Goal: Task Accomplishment & Management: Use online tool/utility

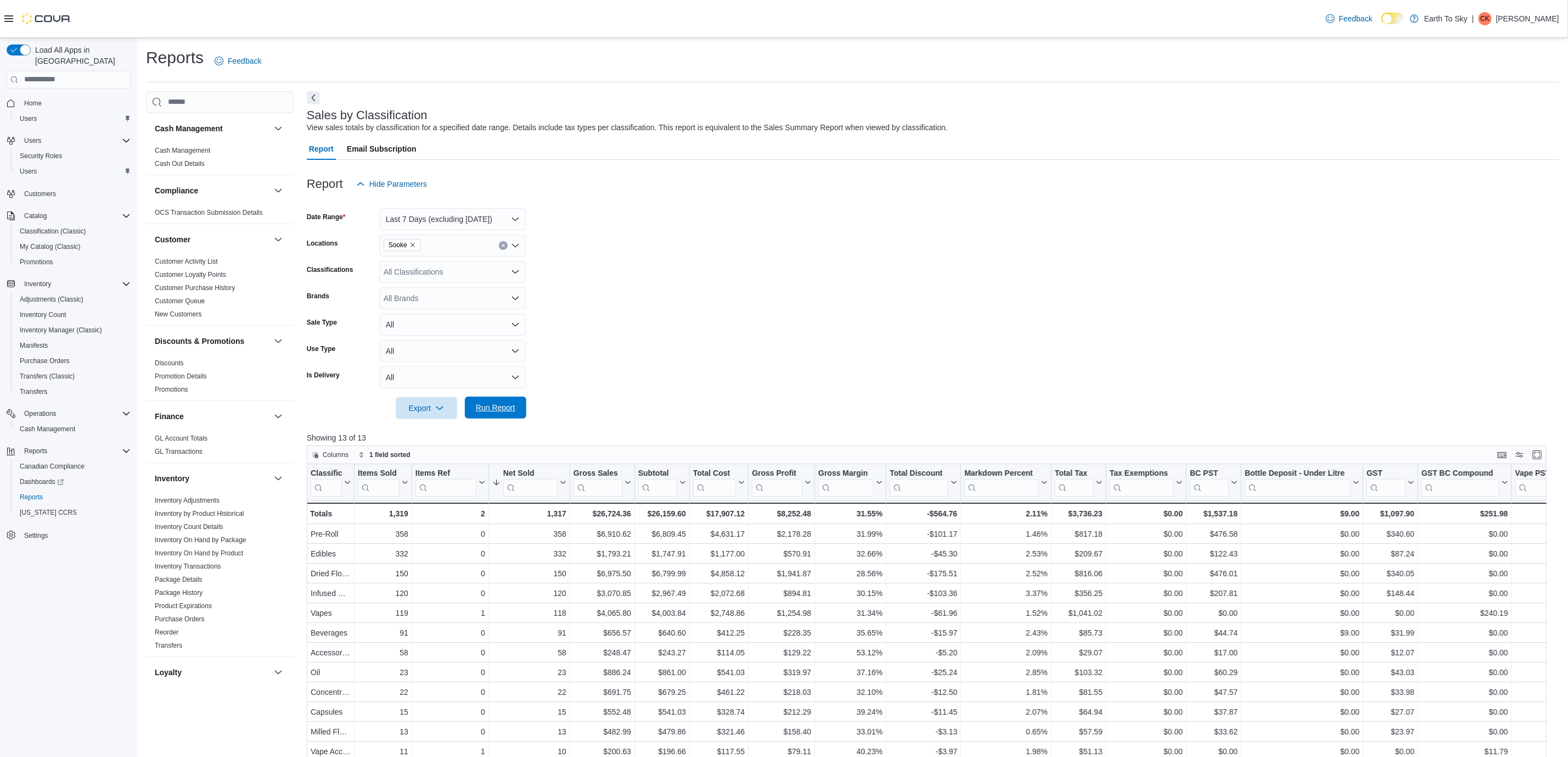
click at [493, 407] on span "Run Report" at bounding box center [495, 407] width 40 height 11
click at [410, 245] on icon "Remove Sooke from selection in this group" at bounding box center [412, 245] width 6 height 6
click at [412, 323] on span "Trail" at bounding box center [410, 328] width 15 height 11
click at [495, 406] on span "Run Report" at bounding box center [495, 407] width 40 height 11
click at [404, 245] on icon "Remove Trail from selection in this group" at bounding box center [407, 245] width 6 height 6
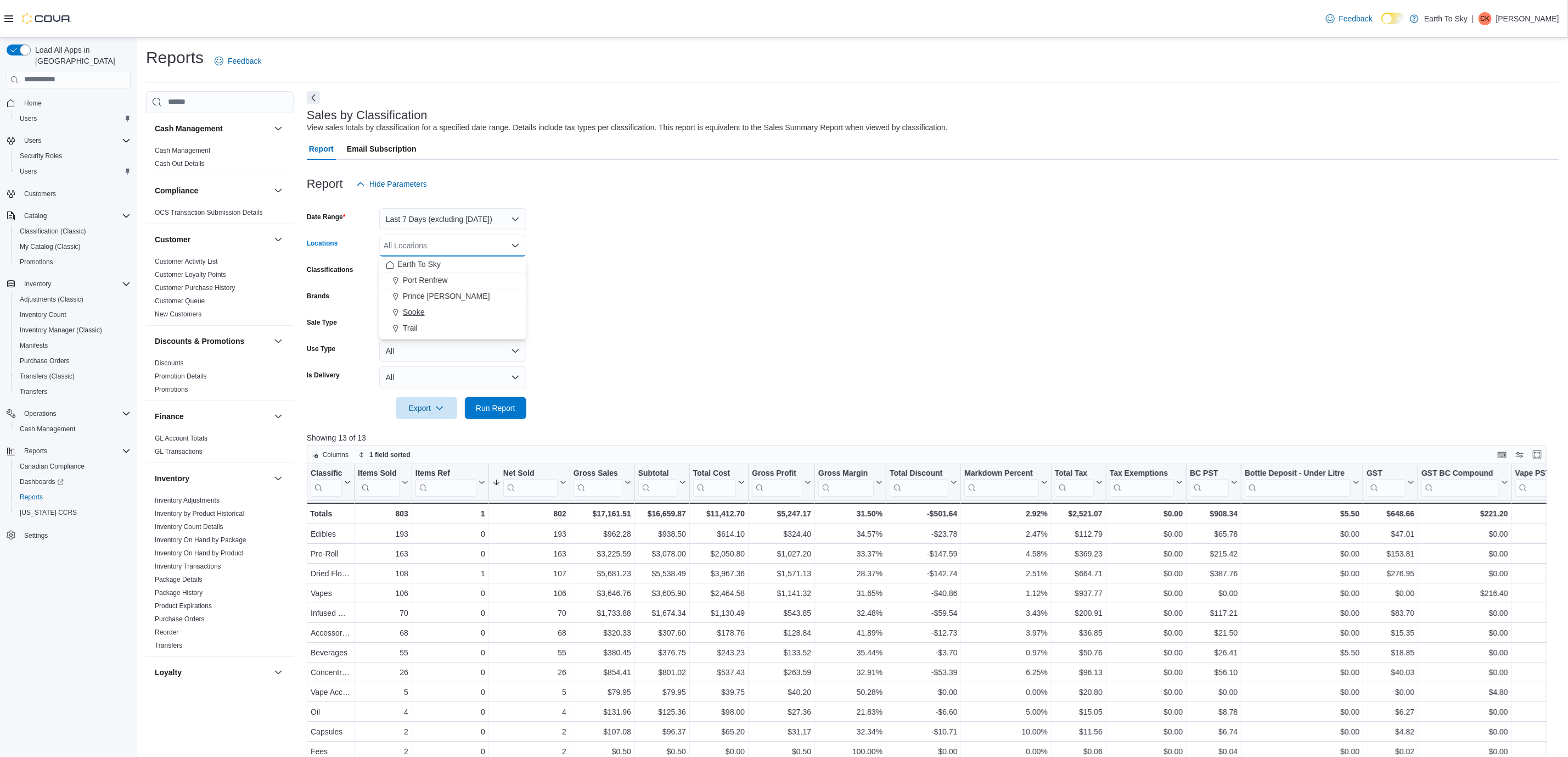
click at [421, 308] on span "Sooke" at bounding box center [414, 312] width 22 height 11
click at [492, 402] on span "Run Report" at bounding box center [495, 407] width 40 height 11
